Goal: Check status: Check status

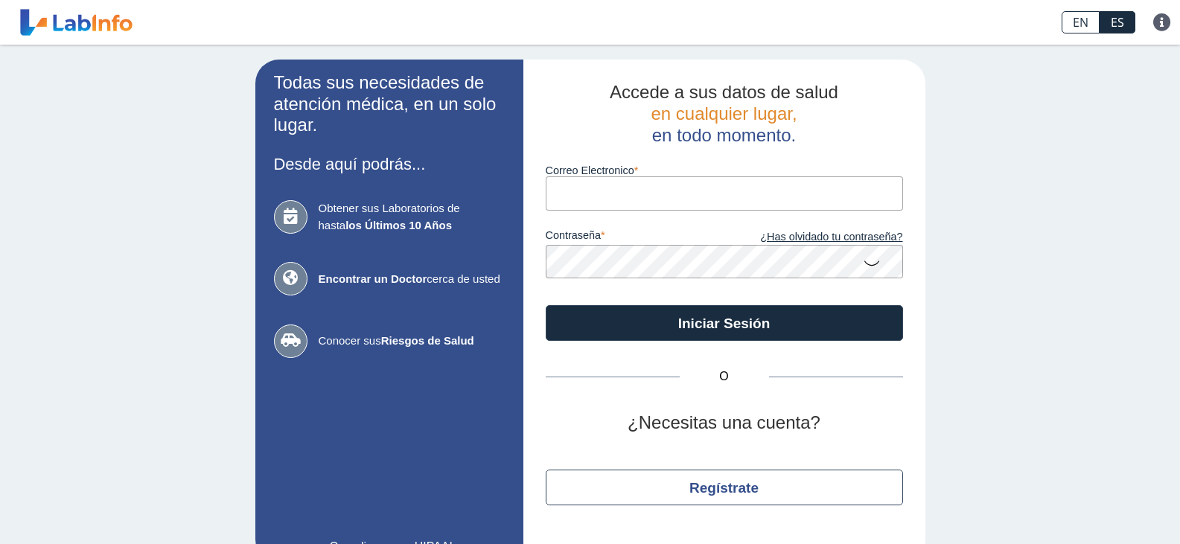
type input "[EMAIL_ADDRESS][DOMAIN_NAME]"
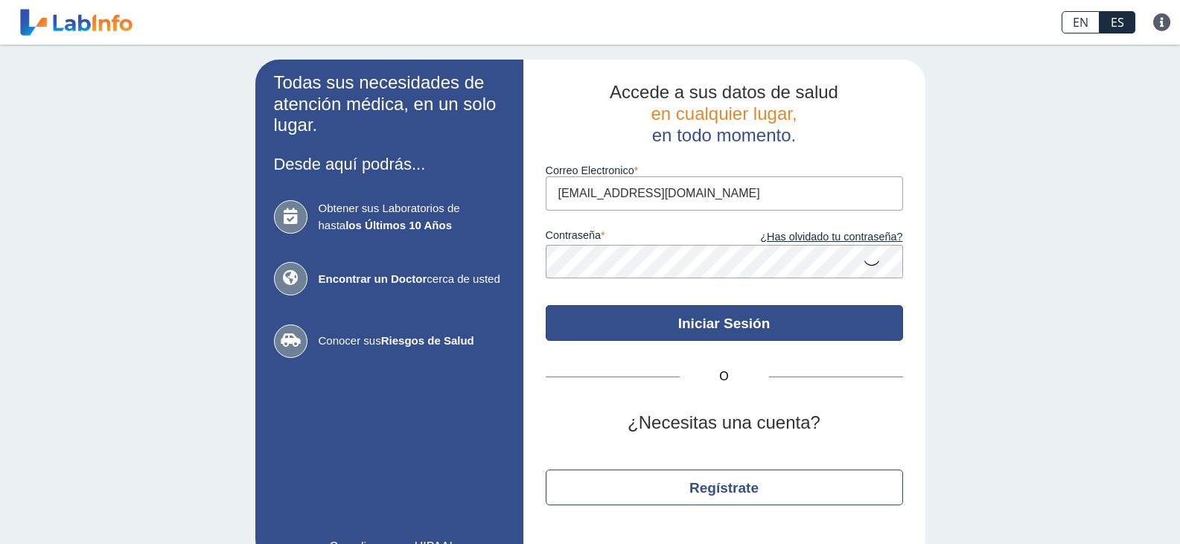
click at [710, 330] on button "Iniciar Sesión" at bounding box center [724, 323] width 357 height 36
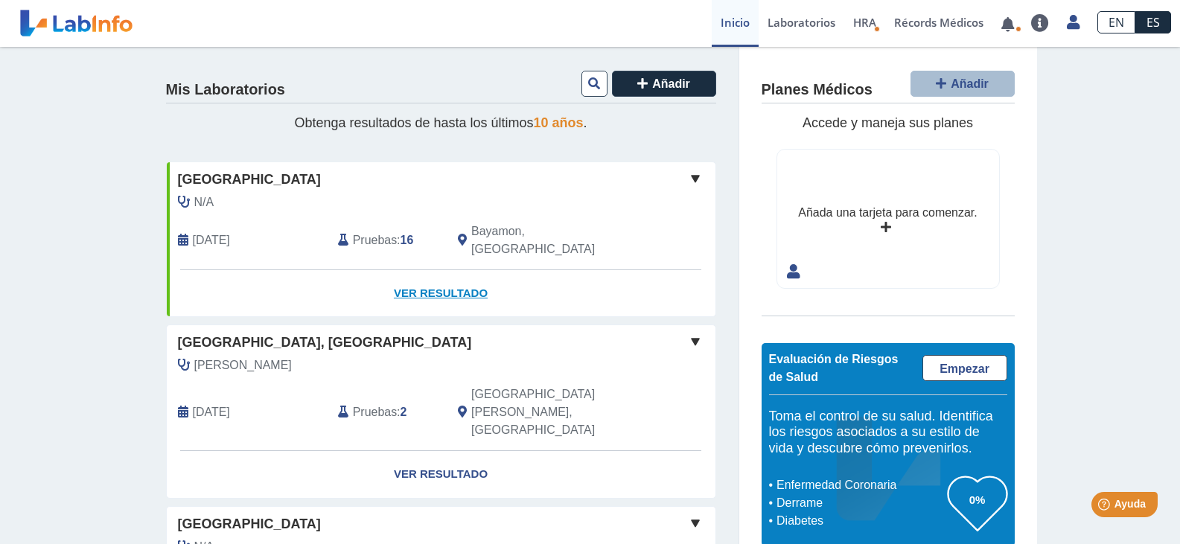
click at [439, 279] on link "Ver Resultado" at bounding box center [441, 293] width 549 height 47
